Goal: Information Seeking & Learning: Learn about a topic

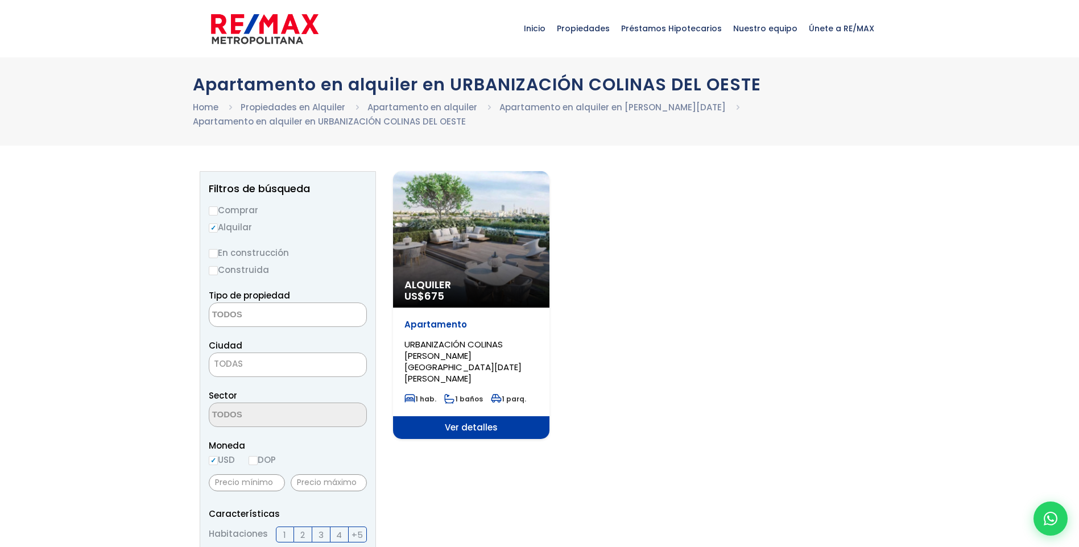
select select
click at [467, 250] on div "Alquiler US$ 675" at bounding box center [471, 239] width 156 height 136
click at [492, 416] on span "Ver detalles" at bounding box center [471, 427] width 156 height 23
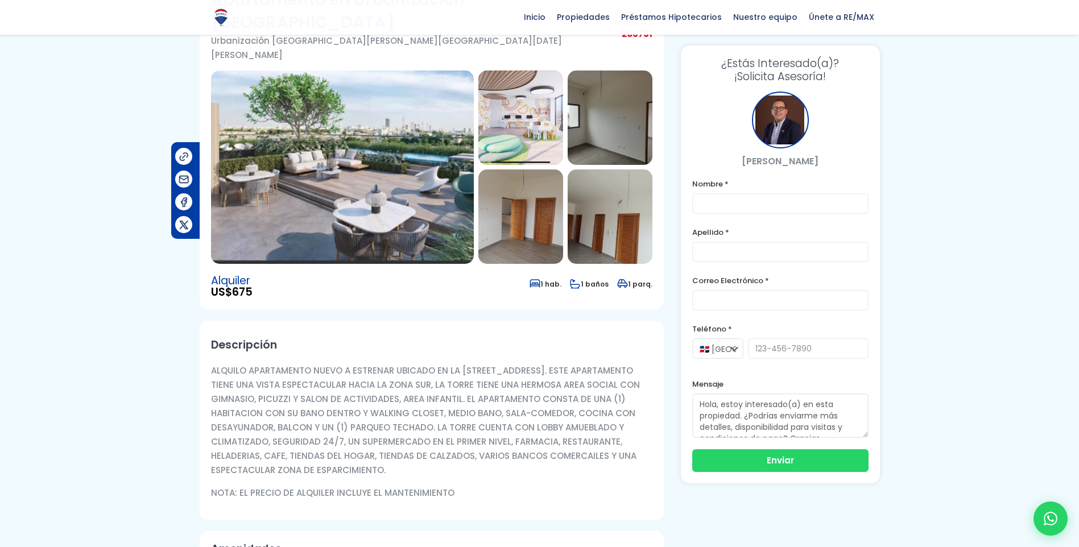
scroll to position [101, 0]
